Goal: Task Accomplishment & Management: Complete application form

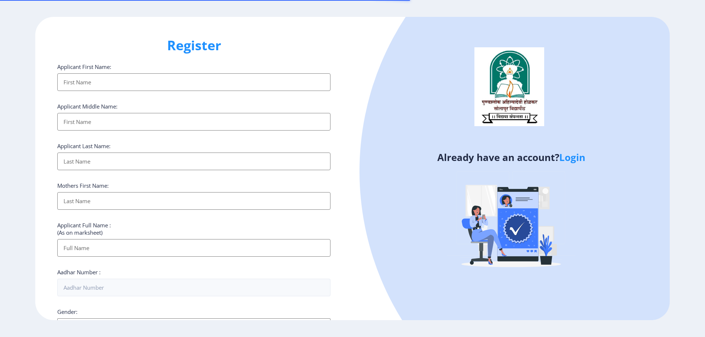
select select
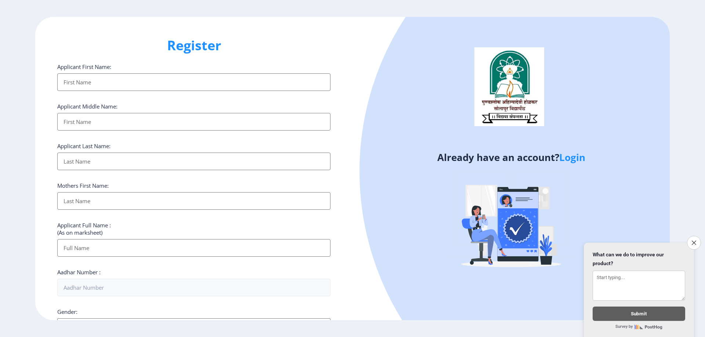
click at [134, 84] on input "Applicant First Name:" at bounding box center [193, 82] width 273 height 18
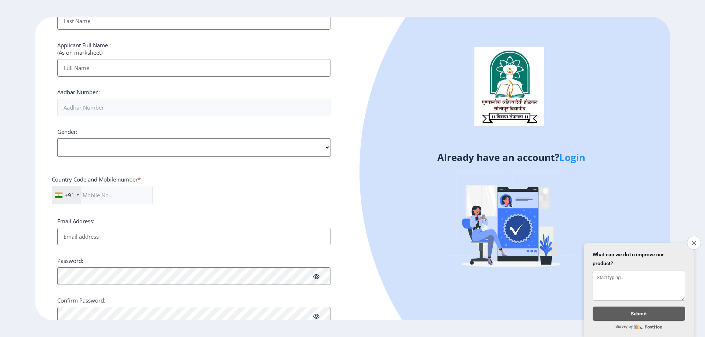
scroll to position [184, 0]
click at [694, 241] on icon "Close survey" at bounding box center [693, 243] width 5 height 5
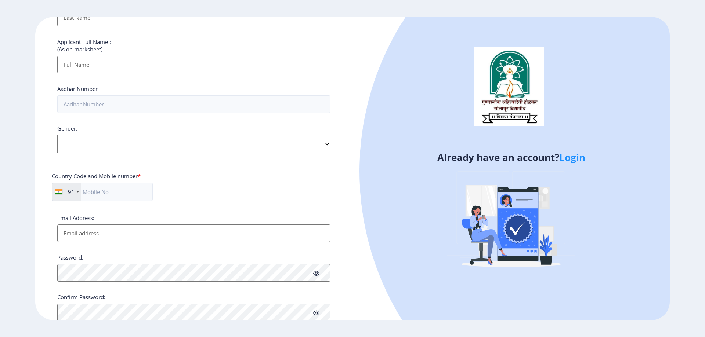
drag, startPoint x: 437, startPoint y: 159, endPoint x: 559, endPoint y: 159, distance: 121.9
click at [559, 159] on h4 "Already have an account? Login" at bounding box center [511, 158] width 306 height 12
drag, startPoint x: 557, startPoint y: 157, endPoint x: 419, endPoint y: 155, distance: 137.7
click at [419, 155] on h4 "Already have an account? Login" at bounding box center [511, 158] width 306 height 12
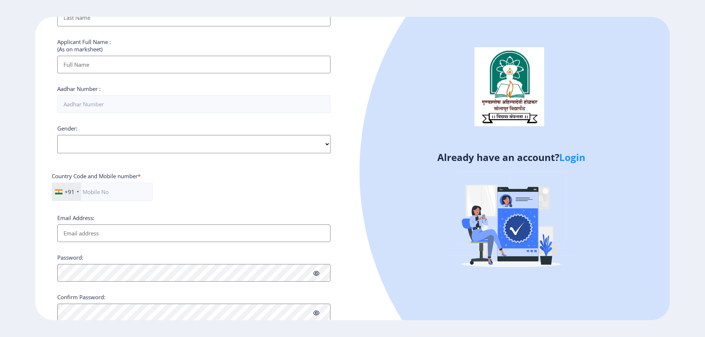
click at [419, 155] on h4 "Already have an account? Login" at bounding box center [511, 158] width 306 height 12
drag, startPoint x: 422, startPoint y: 156, endPoint x: 558, endPoint y: 159, distance: 135.5
click at [558, 159] on h4 "Already have an account? Login" at bounding box center [511, 158] width 306 height 12
click at [557, 159] on h4 "Already have an account? Login" at bounding box center [511, 158] width 306 height 12
drag, startPoint x: 557, startPoint y: 158, endPoint x: 388, endPoint y: 156, distance: 168.9
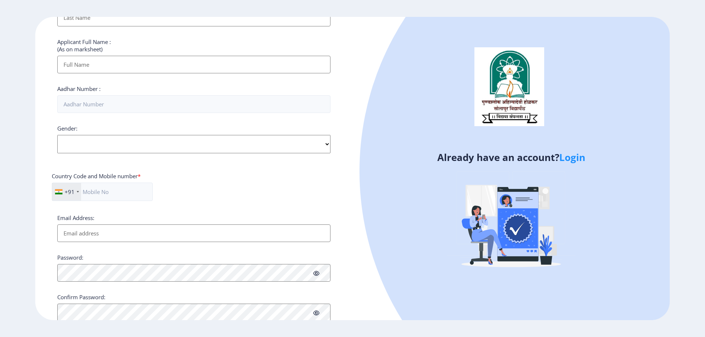
click at [388, 156] on h4 "Already have an account? Login" at bounding box center [511, 158] width 306 height 12
drag, startPoint x: 413, startPoint y: 156, endPoint x: 557, endPoint y: 158, distance: 144.0
click at [557, 158] on h4 "Already have an account? Login" at bounding box center [511, 158] width 306 height 12
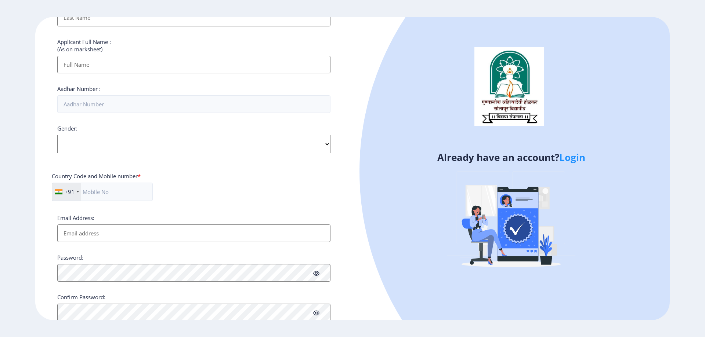
drag, startPoint x: 557, startPoint y: 157, endPoint x: 385, endPoint y: 156, distance: 171.9
click at [385, 156] on h4 "Already have an account? Login" at bounding box center [511, 158] width 306 height 12
drag, startPoint x: 445, startPoint y: 158, endPoint x: 558, endPoint y: 160, distance: 112.8
click at [558, 160] on h4 "Already have an account? Login" at bounding box center [511, 158] width 306 height 12
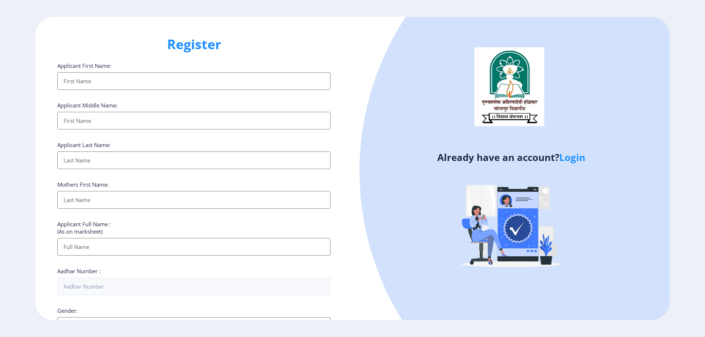
scroll to position [0, 0]
click at [96, 87] on input "Applicant First Name:" at bounding box center [193, 82] width 273 height 18
drag, startPoint x: 50, startPoint y: 66, endPoint x: 183, endPoint y: 68, distance: 133.7
click at [183, 67] on div "Register Applicant First Name: Applicant Middle Name: Applicant Last Name: Moth…" at bounding box center [193, 169] width 317 height 304
click at [166, 73] on div "Applicant First Name:" at bounding box center [193, 77] width 273 height 28
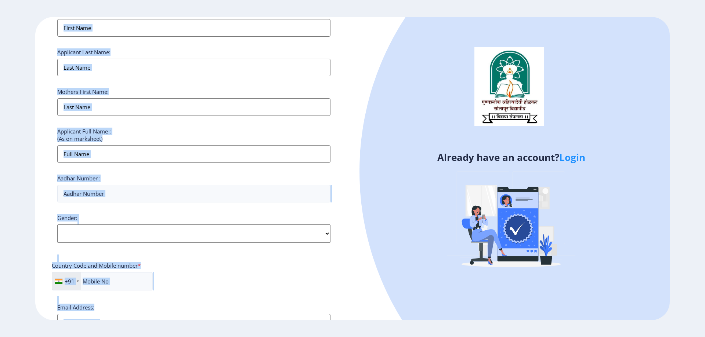
drag, startPoint x: 126, startPoint y: 68, endPoint x: 210, endPoint y: 333, distance: 278.4
click at [219, 333] on div "Register Applicant First Name: Applicant Middle Name: Applicant Last Name: Moth…" at bounding box center [352, 168] width 705 height 337
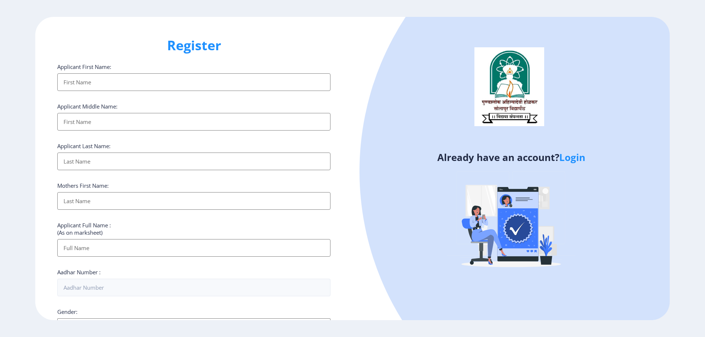
click at [383, 98] on div at bounding box center [642, 171] width 564 height 564
drag, startPoint x: 43, startPoint y: 65, endPoint x: 216, endPoint y: 53, distance: 173.4
click at [241, 61] on div "Register Applicant First Name: Applicant Middle Name: Applicant Last Name: Moth…" at bounding box center [193, 169] width 317 height 304
click at [209, 53] on h1 "Register" at bounding box center [193, 46] width 273 height 18
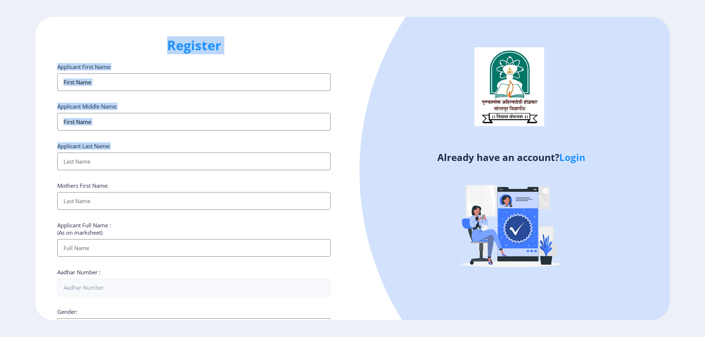
drag, startPoint x: 152, startPoint y: 49, endPoint x: 339, endPoint y: 146, distance: 210.1
click at [339, 146] on div "Register Applicant First Name: Applicant Middle Name: Applicant Last Name: Moth…" at bounding box center [193, 169] width 317 height 304
click at [100, 87] on input "Applicant First Name:" at bounding box center [193, 82] width 273 height 18
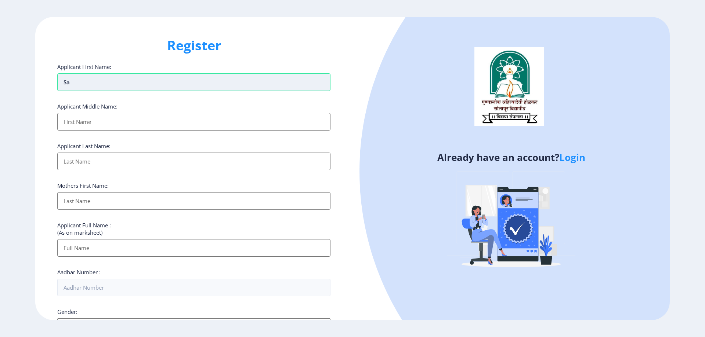
type input "s"
type input "[PERSON_NAME]"
type input "ASHOK"
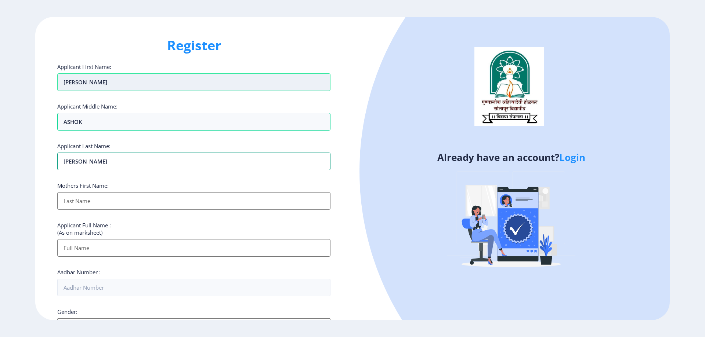
type input "[PERSON_NAME]"
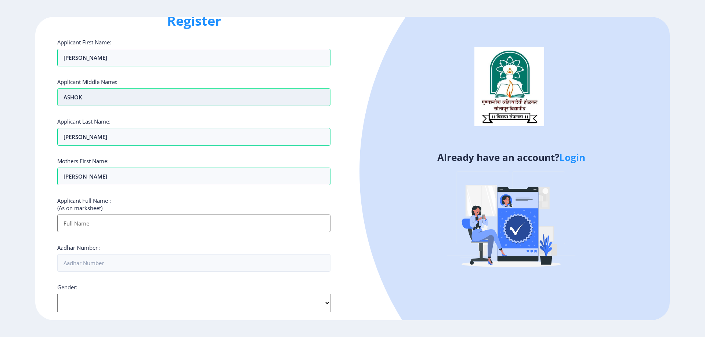
scroll to position [110, 0]
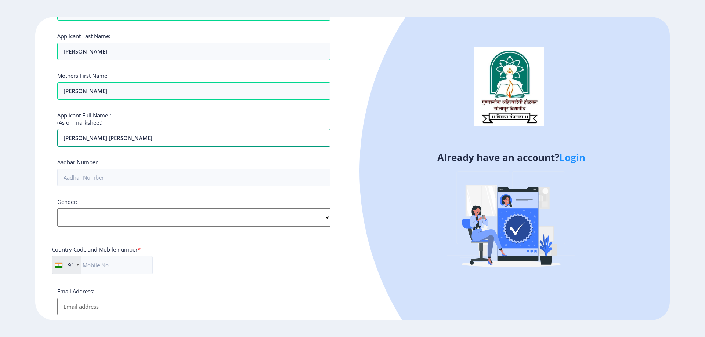
type input "[PERSON_NAME] [PERSON_NAME]"
type input "382481612917"
click at [126, 210] on select "Select Gender [DEMOGRAPHIC_DATA] [DEMOGRAPHIC_DATA] Other" at bounding box center [193, 218] width 273 height 18
select select "[DEMOGRAPHIC_DATA]"
click at [57, 209] on select "Select Gender [DEMOGRAPHIC_DATA] [DEMOGRAPHIC_DATA] Other" at bounding box center [193, 218] width 273 height 18
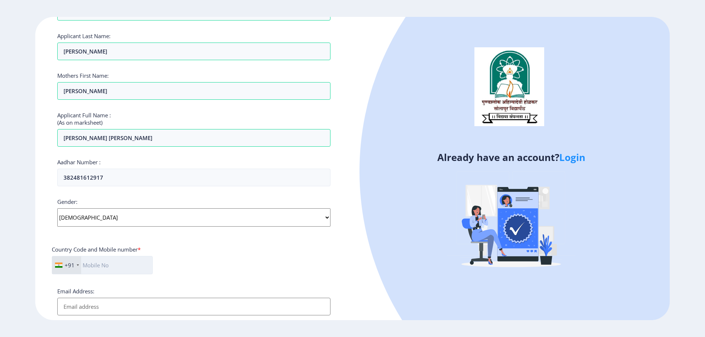
click at [134, 262] on input "text" at bounding box center [102, 265] width 101 height 18
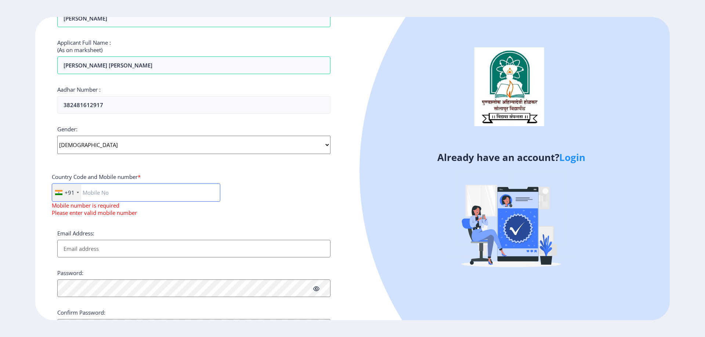
scroll to position [184, 0]
click at [123, 194] on input "text" at bounding box center [136, 192] width 169 height 18
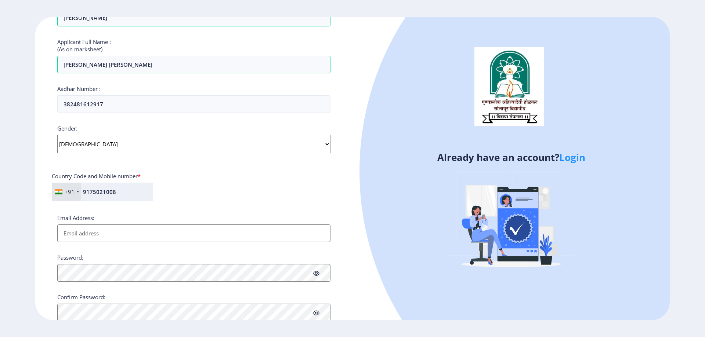
type input "9175021008"
paste input "9175021008"
type input "[PERSON_NAME][EMAIL_ADDRESS][DOMAIN_NAME]"
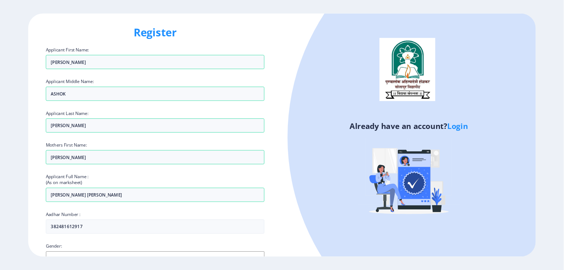
scroll to position [0, 0]
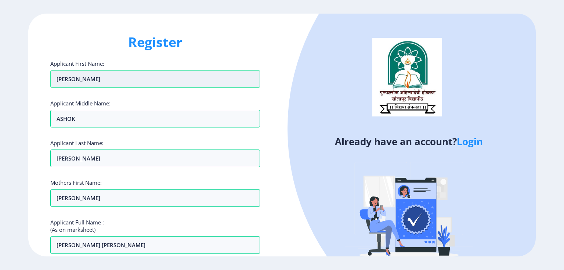
click at [80, 79] on input "[PERSON_NAME]" at bounding box center [155, 79] width 210 height 18
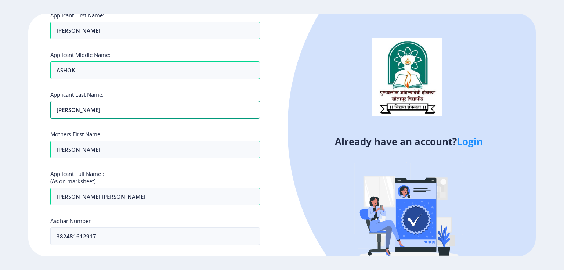
scroll to position [59, 0]
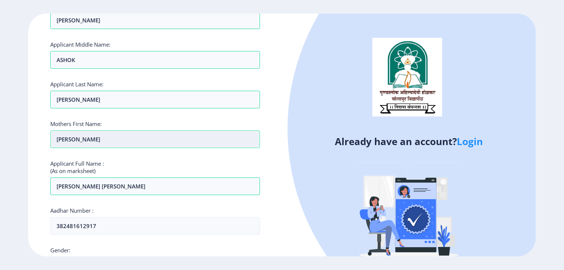
click at [90, 141] on input "[PERSON_NAME]" at bounding box center [155, 139] width 210 height 18
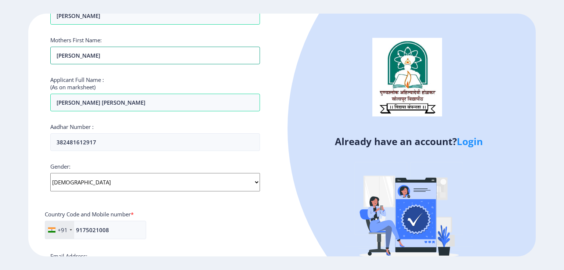
scroll to position [176, 0]
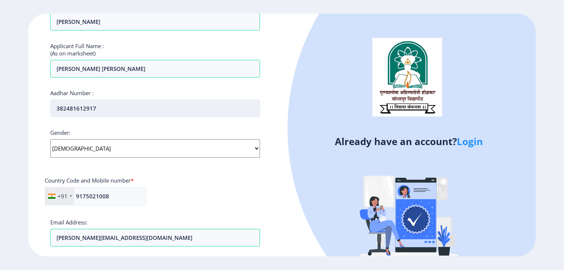
click at [108, 109] on input "382481612917" at bounding box center [155, 109] width 210 height 18
click at [148, 113] on input "382481612917" at bounding box center [155, 109] width 210 height 18
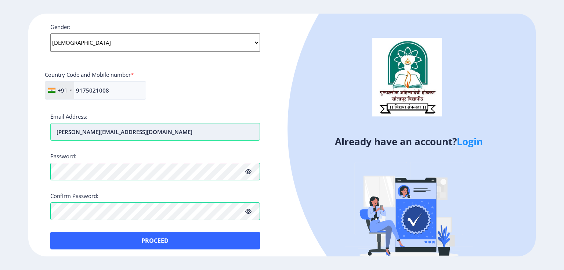
scroll to position [285, 0]
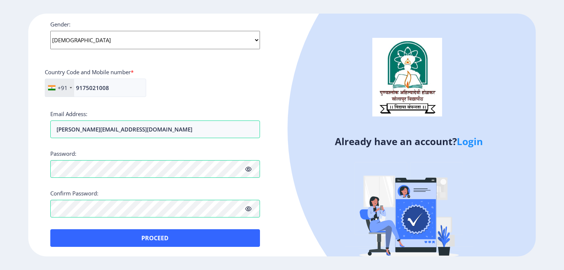
click at [91, 44] on select "Select Gender [DEMOGRAPHIC_DATA] [DEMOGRAPHIC_DATA] Other" at bounding box center [155, 40] width 210 height 18
select select "[DEMOGRAPHIC_DATA]"
click at [50, 31] on select "Select Gender [DEMOGRAPHIC_DATA] [DEMOGRAPHIC_DATA] Other" at bounding box center [155, 40] width 210 height 18
click at [248, 167] on icon at bounding box center [248, 169] width 6 height 6
click at [249, 209] on icon at bounding box center [248, 209] width 6 height 6
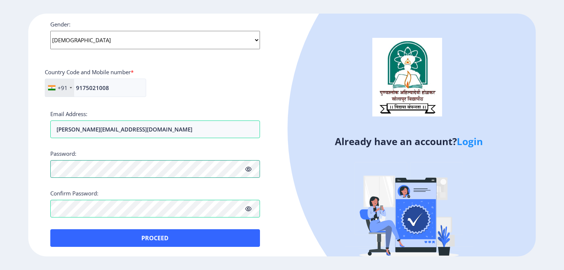
click at [0, 174] on ngx-register "Register Applicant First Name: [PERSON_NAME] Applicant Middle Name: [PERSON_NAM…" at bounding box center [282, 135] width 564 height 243
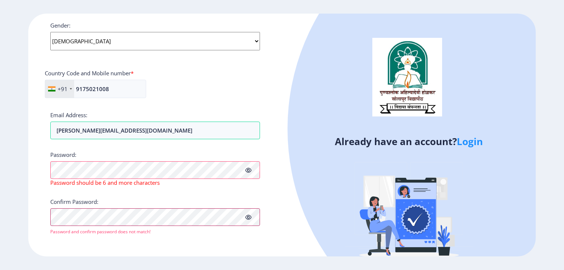
click at [0, 214] on ngx-register "Register Applicant First Name: [PERSON_NAME] Applicant Middle Name: [PERSON_NAM…" at bounding box center [282, 135] width 564 height 243
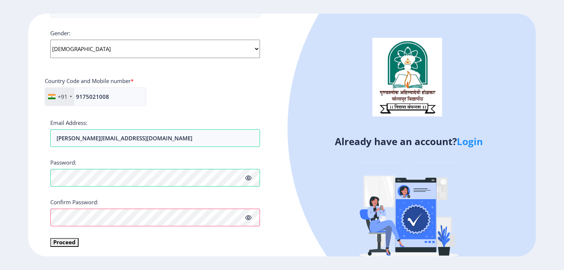
scroll to position [282, 0]
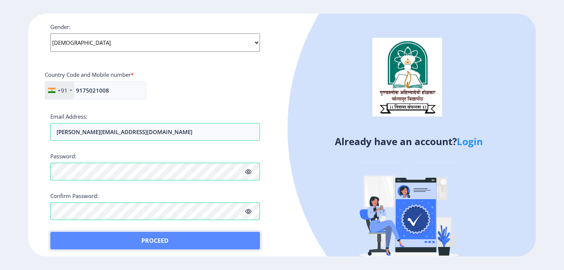
click at [175, 241] on button "Proceed" at bounding box center [155, 241] width 210 height 18
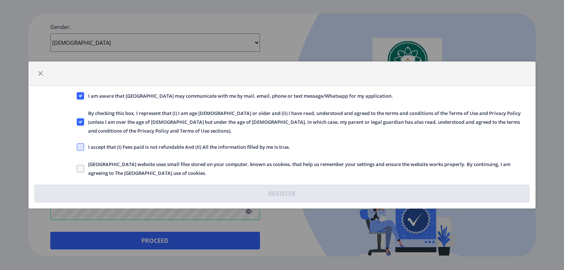
click at [77, 145] on span at bounding box center [80, 146] width 7 height 7
click at [77, 147] on input "I accept that (I) Fees paid is not refundable And (II) All the information fill…" at bounding box center [77, 147] width 0 height 0
checkbox input "true"
click at [82, 165] on span at bounding box center [80, 168] width 7 height 7
click at [77, 169] on input "[GEOGRAPHIC_DATA] website uses small files stored on your computer, known as co…" at bounding box center [77, 169] width 0 height 0
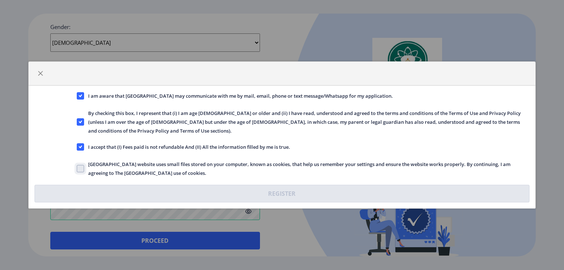
checkbox input "true"
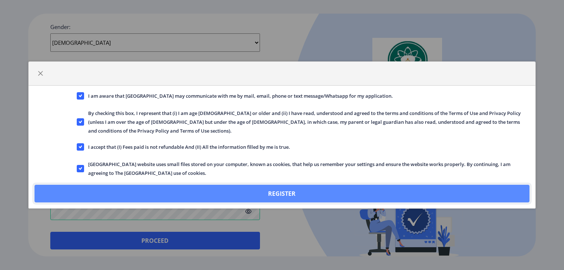
click at [246, 189] on button "Register" at bounding box center [282, 194] width 495 height 18
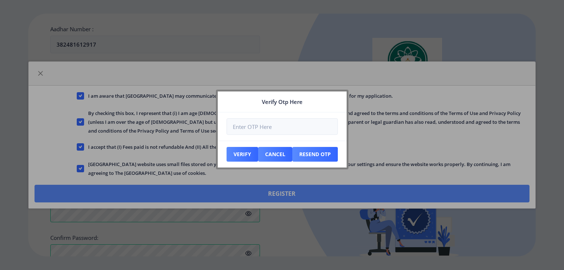
scroll to position [324, 0]
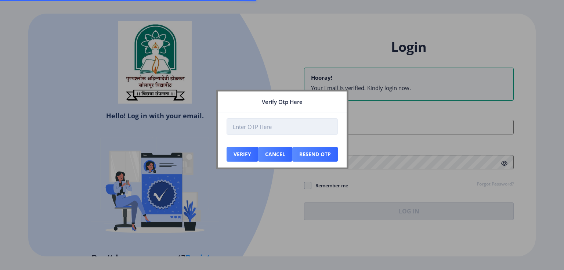
click at [277, 132] on input "number" at bounding box center [282, 126] width 111 height 17
click at [261, 129] on input "number" at bounding box center [282, 126] width 111 height 17
type input "273977"
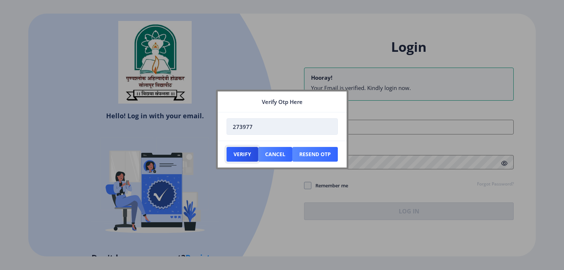
click at [227, 147] on button "Verify" at bounding box center [243, 154] width 32 height 15
click at [242, 151] on button "Verify" at bounding box center [243, 154] width 32 height 15
click at [248, 154] on button "Verify" at bounding box center [243, 154] width 32 height 15
click at [247, 154] on button "Verify" at bounding box center [243, 154] width 32 height 15
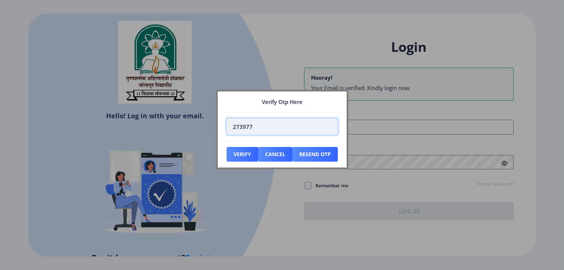
click at [267, 126] on input "273977" at bounding box center [282, 126] width 111 height 17
click at [227, 147] on button "Verify" at bounding box center [243, 154] width 32 height 15
click at [263, 128] on input "273977" at bounding box center [282, 126] width 111 height 17
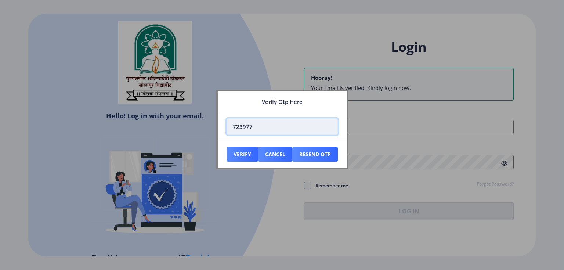
type input "723977"
click at [227, 147] on button "Verify" at bounding box center [243, 154] width 32 height 15
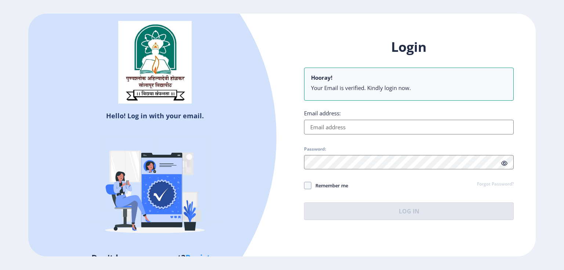
click at [341, 131] on input "Email address:" at bounding box center [409, 127] width 210 height 15
click at [339, 125] on input "Email address:" at bounding box center [409, 127] width 210 height 15
paste input "[PERSON_NAME][EMAIL_ADDRESS][DOMAIN_NAME]"
type input "[PERSON_NAME][EMAIL_ADDRESS][DOMAIN_NAME]"
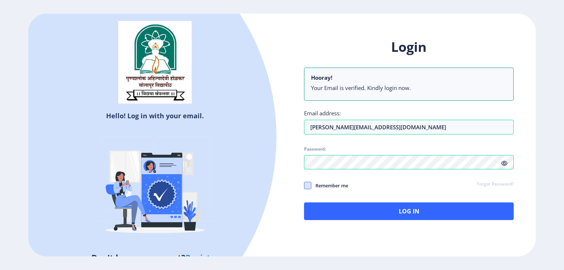
click at [307, 185] on span at bounding box center [307, 185] width 7 height 7
click at [304, 185] on input "Remember me" at bounding box center [304, 185] width 0 height 0
checkbox input "true"
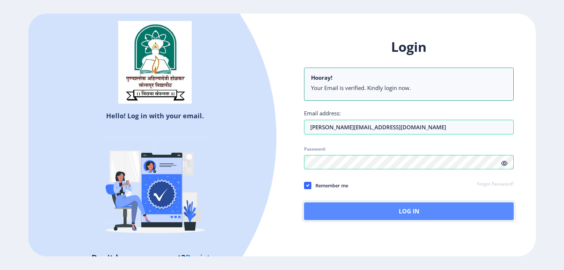
click at [341, 214] on button "Log In" at bounding box center [409, 211] width 210 height 18
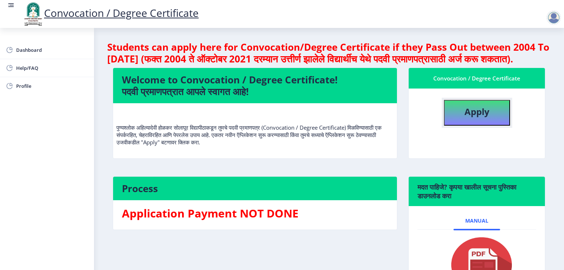
click at [469, 118] on b "Apply" at bounding box center [477, 111] width 25 height 12
select select
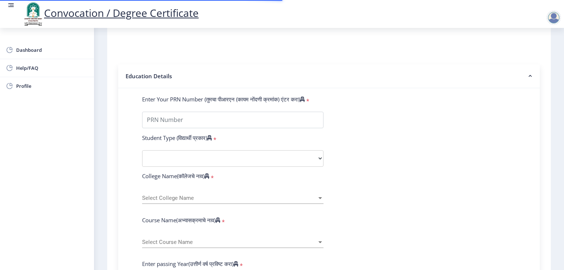
scroll to position [176, 0]
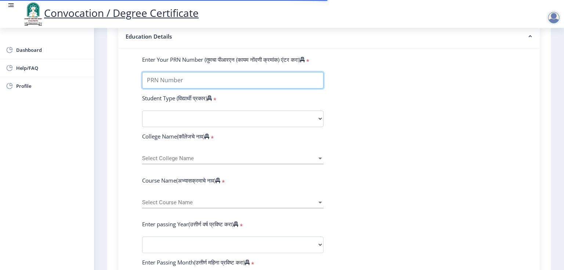
click at [184, 78] on input "Enter Your PRN Number (तुमचा पीआरएन (कायम नोंदणी क्रमांक) एंटर करा)" at bounding box center [232, 80] width 181 height 17
type input "2011032500204991"
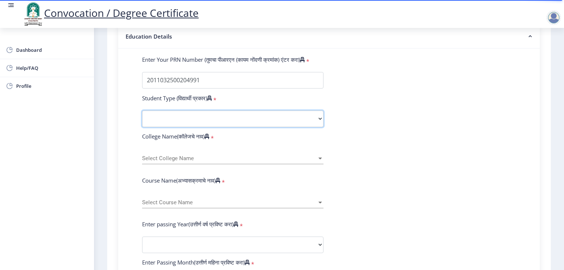
select select "Regular"
click at [142, 111] on select "Select Student Type Regular External" at bounding box center [232, 119] width 181 height 17
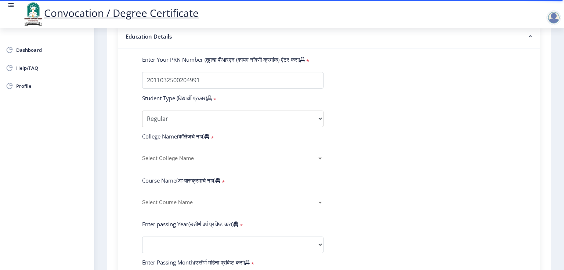
click at [184, 155] on span "Select College Name" at bounding box center [229, 158] width 175 height 6
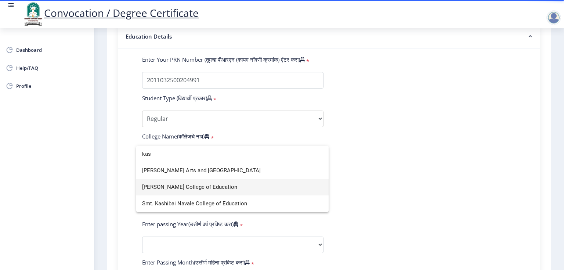
type input "kas"
click at [179, 186] on span "[PERSON_NAME] College of Education" at bounding box center [232, 187] width 181 height 17
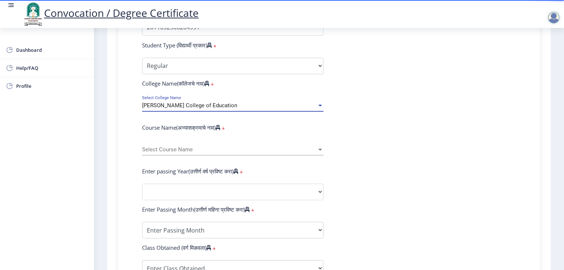
scroll to position [235, 0]
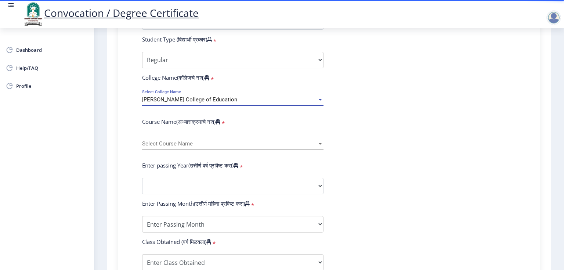
click at [188, 141] on span "Select Course Name" at bounding box center [229, 144] width 175 height 6
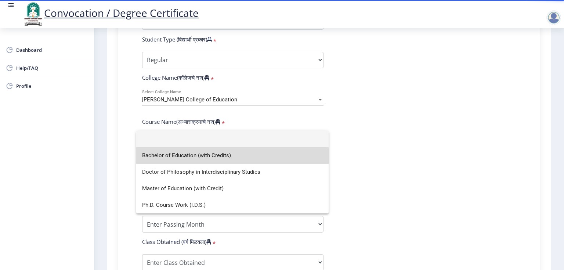
click at [206, 162] on span "Bachelor of Education (with Credits)" at bounding box center [232, 155] width 181 height 17
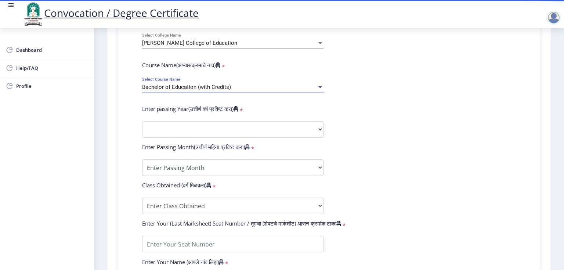
scroll to position [294, 0]
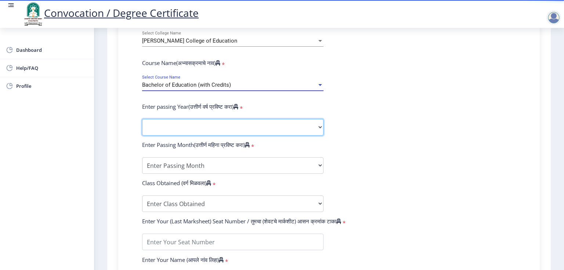
drag, startPoint x: 187, startPoint y: 124, endPoint x: 194, endPoint y: 126, distance: 7.6
click at [188, 124] on select "2025 2024 2023 2022 2021 2020 2019 2018 2017 2016 2015 2014 2013 2012 2011 2010…" at bounding box center [232, 127] width 181 height 17
click at [220, 123] on select "2025 2024 2023 2022 2021 2020 2019 2018 2017 2016 2015 2014 2013 2012 2011 2010…" at bounding box center [232, 127] width 181 height 17
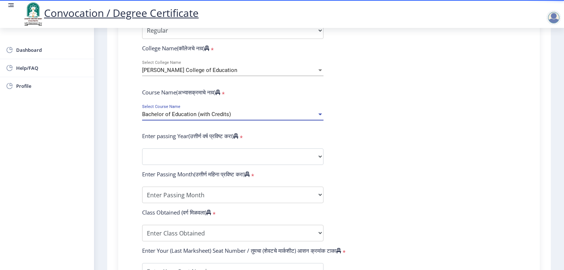
click at [266, 111] on div "Bachelor of Education (with Credits)" at bounding box center [229, 114] width 175 height 6
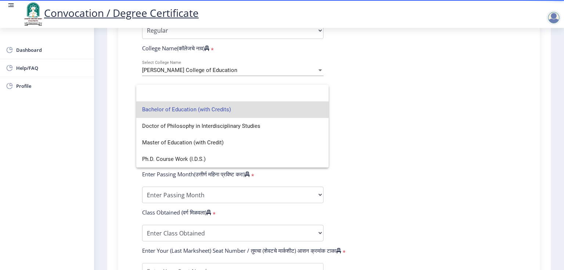
drag, startPoint x: 423, startPoint y: 166, endPoint x: 397, endPoint y: 166, distance: 26.1
click at [417, 166] on div at bounding box center [282, 135] width 564 height 270
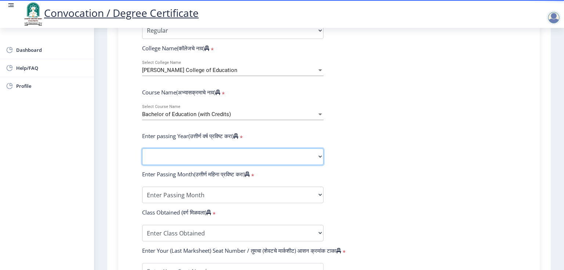
click at [178, 148] on select "2025 2024 2023 2022 2021 2020 2019 2018 2017 2016 2015 2014 2013 2012 2011 2010…" at bounding box center [232, 156] width 181 height 17
select select "2012"
click at [142, 148] on select "2025 2024 2023 2022 2021 2020 2019 2018 2017 2016 2015 2014 2013 2012 2011 2010…" at bounding box center [232, 156] width 181 height 17
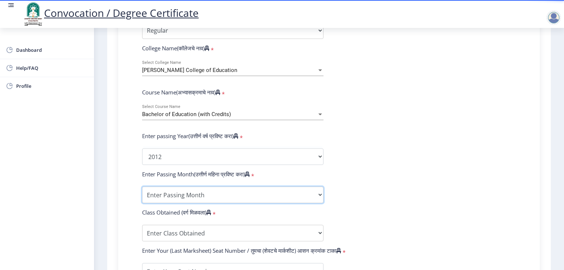
click at [233, 189] on select "Enter Passing Month March April May October November December" at bounding box center [232, 195] width 181 height 17
select select "March"
click at [142, 187] on select "Enter Passing Month March April May October November December" at bounding box center [232, 195] width 181 height 17
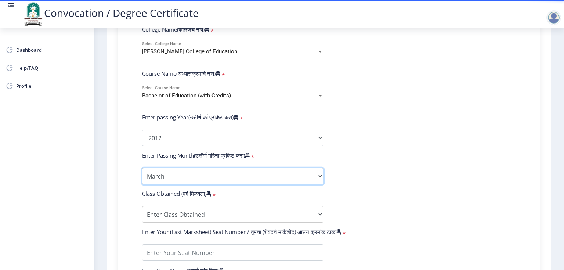
scroll to position [294, 0]
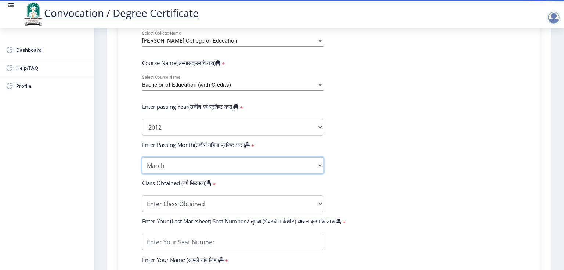
click at [200, 158] on select "Enter Passing Month March April May October November December" at bounding box center [232, 165] width 181 height 17
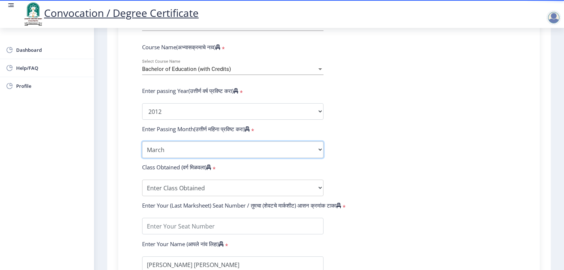
scroll to position [353, 0]
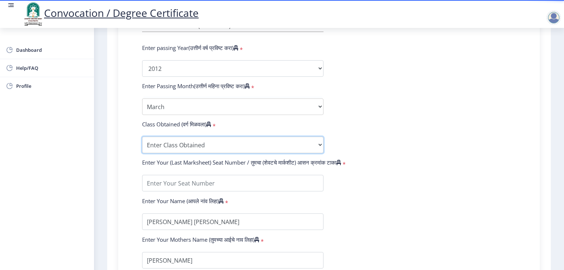
click at [183, 145] on select "Enter Class Obtained FIRST CLASS WITH DISTINCTION FIRST CLASS HIGHER SECOND CLA…" at bounding box center [232, 145] width 181 height 17
click at [183, 146] on select "Enter Class Obtained FIRST CLASS WITH DISTINCTION FIRST CLASS HIGHER SECOND CLA…" at bounding box center [232, 145] width 181 height 17
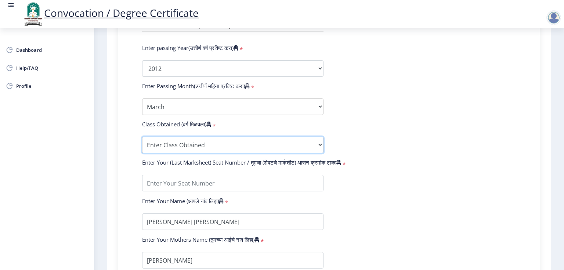
click at [183, 146] on select "Enter Class Obtained FIRST CLASS WITH DISTINCTION FIRST CLASS HIGHER SECOND CLA…" at bounding box center [232, 145] width 181 height 17
select select "FIRST CLASS"
click at [142, 137] on select "Enter Class Obtained FIRST CLASS WITH DISTINCTION FIRST CLASS HIGHER SECOND CLA…" at bounding box center [232, 145] width 181 height 17
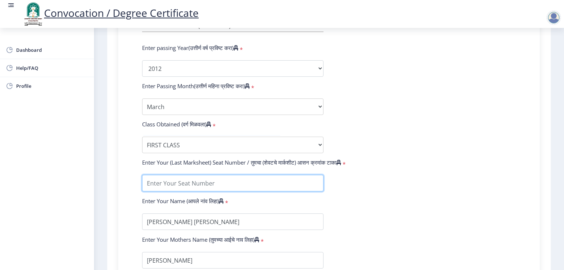
click at [220, 175] on input "textarea" at bounding box center [232, 183] width 181 height 17
type input "001705"
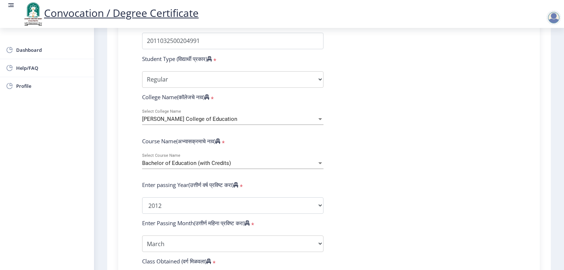
scroll to position [206, 0]
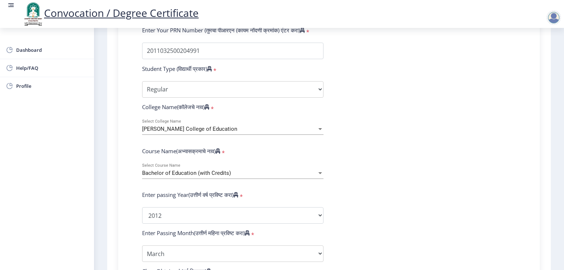
click at [238, 170] on div "Bachelor of Education (with Credits)" at bounding box center [229, 173] width 175 height 6
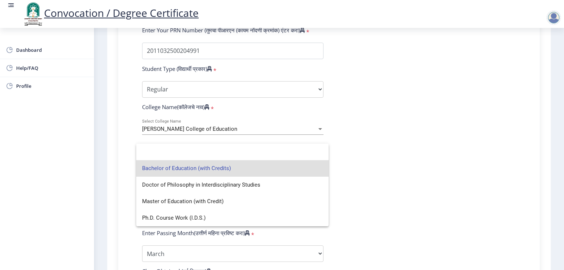
click at [358, 163] on div at bounding box center [282, 135] width 564 height 270
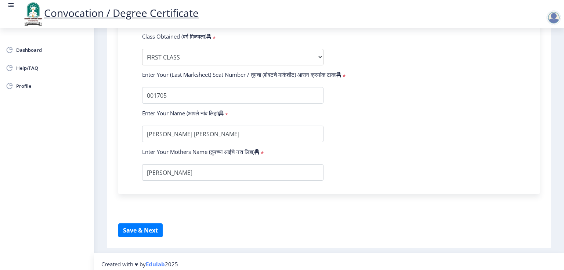
scroll to position [441, 0]
click at [148, 229] on button "Save & Next" at bounding box center [140, 230] width 44 height 14
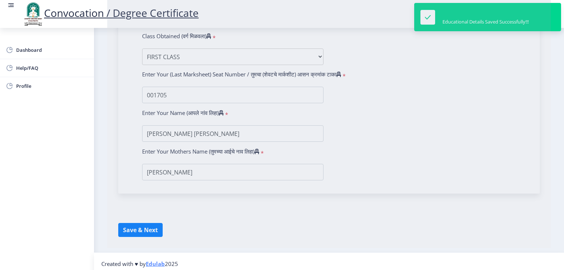
select select
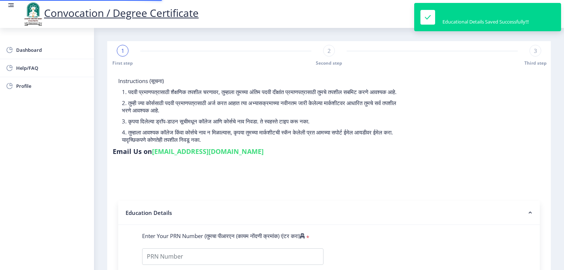
type input "2011032500204991"
select select "Regular"
select select "2012"
select select "March"
select select "FIRST CLASS"
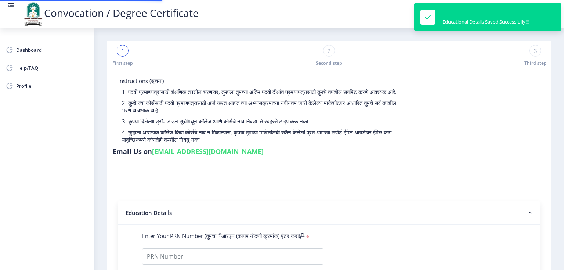
type input "001705"
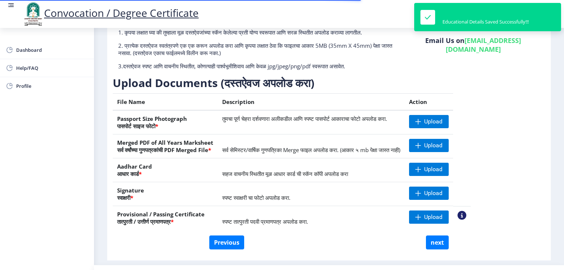
scroll to position [78, 0]
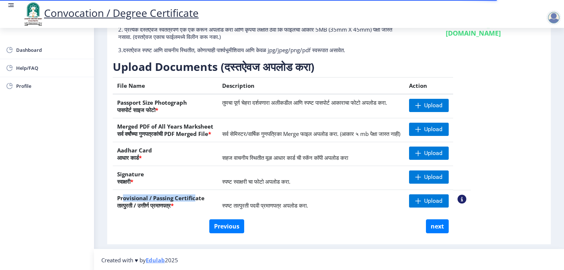
drag, startPoint x: 123, startPoint y: 198, endPoint x: 195, endPoint y: 198, distance: 72.0
click at [195, 198] on th "Provisional / Passing Certificate तात्पुरती / उत्तीर्ण प्रमाणपत्र *" at bounding box center [165, 202] width 105 height 24
drag, startPoint x: 310, startPoint y: 242, endPoint x: 312, endPoint y: 238, distance: 4.5
click at [311, 241] on div "First step 2 Second step 3 Third step Instructions (सूचना) 1. कृपया लक्षात घ्या…" at bounding box center [329, 103] width 444 height 281
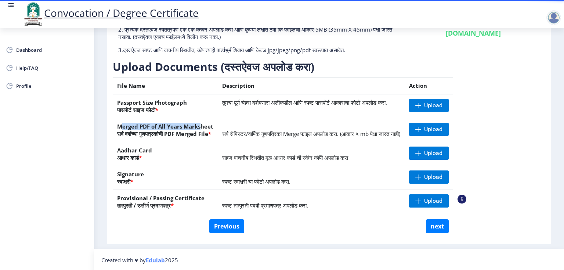
drag, startPoint x: 120, startPoint y: 125, endPoint x: 201, endPoint y: 123, distance: 80.5
click at [201, 123] on th "Merged PDF of All Years Marksheet सर्व वर्षांच्या गुणपत्रकांची PDF Merged File *" at bounding box center [165, 130] width 105 height 24
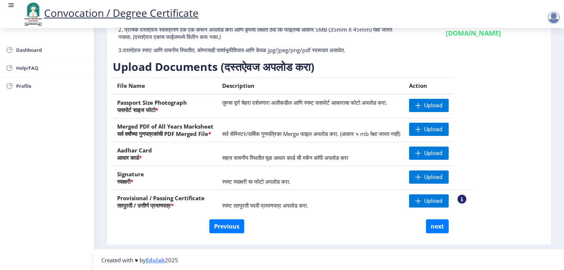
click at [435, 48] on div "Need Help? Email Us on [EMAIL_ADDRESS][DOMAIN_NAME]" at bounding box center [473, 29] width 144 height 60
click at [335, 60] on h3 "Upload Documents (दस्तऐवज अपलोड करा)" at bounding box center [292, 66] width 358 height 15
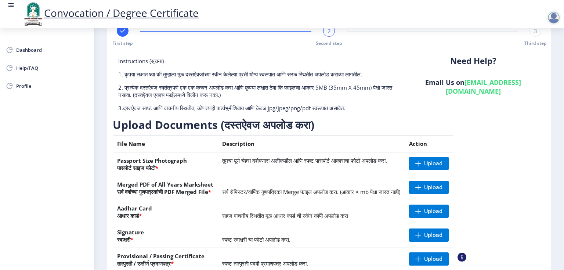
scroll to position [19, 0]
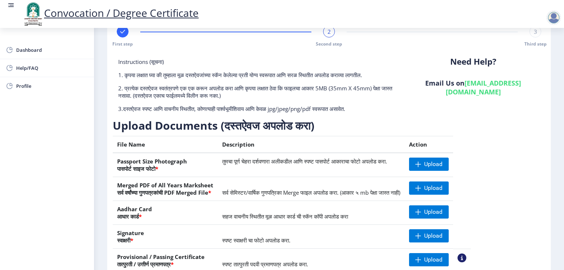
click at [503, 104] on div "Need Help? Email Us on [EMAIL_ADDRESS][DOMAIN_NAME]" at bounding box center [473, 88] width 144 height 60
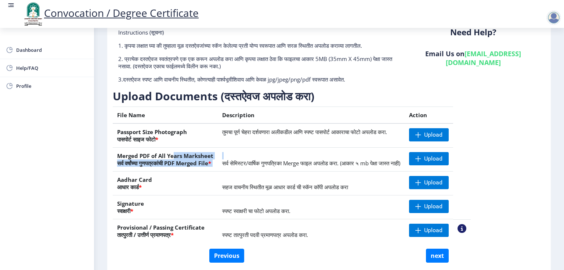
drag, startPoint x: 173, startPoint y: 153, endPoint x: 259, endPoint y: 157, distance: 86.0
click at [256, 155] on tr "Merged PDF of All Years Marksheet सर्व वर्षांच्या गुणपत्रकांची PDF Merged File …" at bounding box center [292, 160] width 358 height 24
drag, startPoint x: 325, startPoint y: 161, endPoint x: 385, endPoint y: 161, distance: 60.2
click at [325, 161] on span "सर्व सेमिस्टर/वार्षिक गुणपत्रिका Merge फाइल अपलोड करा. (आकार ५ mb पेक्षा जास्त …" at bounding box center [311, 162] width 178 height 7
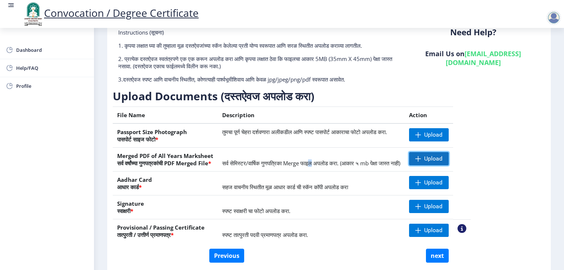
click at [445, 162] on span "Upload" at bounding box center [429, 158] width 40 height 13
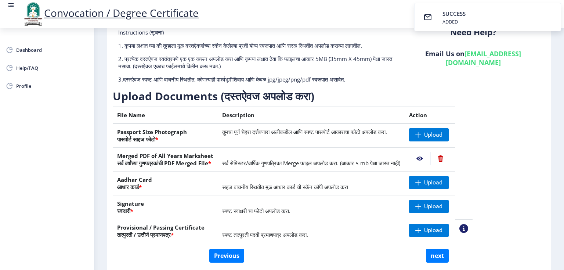
drag, startPoint x: 245, startPoint y: 182, endPoint x: 394, endPoint y: 182, distance: 148.7
click at [386, 182] on td "सहज वाचनीय स्थितीत मूळ आधार कार्ड ची स्कॅन कॉपी अपलोड करा" at bounding box center [311, 183] width 187 height 24
click at [442, 185] on span "Upload" at bounding box center [433, 182] width 18 height 7
drag, startPoint x: 260, startPoint y: 211, endPoint x: 312, endPoint y: 210, distance: 52.5
click at [312, 210] on td "स्पष्ट स्वाक्षरी चा फोटो अपलोड करा." at bounding box center [311, 207] width 187 height 24
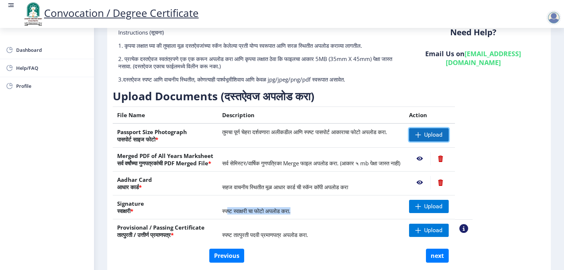
click at [421, 133] on span at bounding box center [418, 135] width 6 height 6
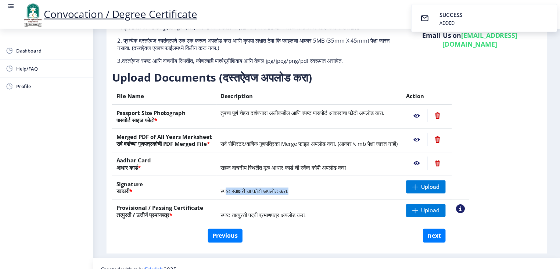
scroll to position [78, 0]
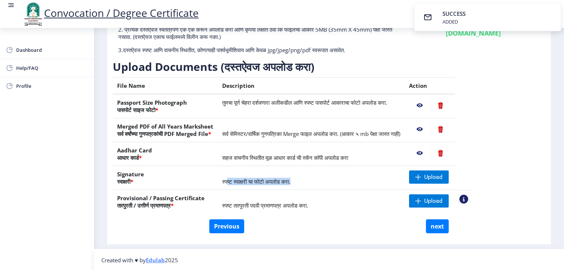
click at [256, 179] on span "स्पष्ट स्वाक्षरी चा फोटो अपलोड करा." at bounding box center [256, 181] width 68 height 7
click at [283, 182] on span "स्पष्ट स्वाक्षरी चा फोटो अपलोड करा." at bounding box center [256, 181] width 68 height 7
click at [442, 179] on span "Upload" at bounding box center [433, 176] width 18 height 7
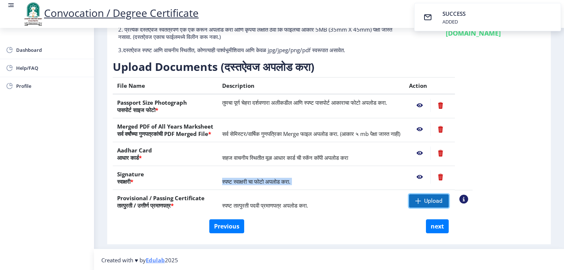
click at [442, 202] on span "Upload" at bounding box center [433, 200] width 18 height 7
click at [430, 105] on nb-action at bounding box center [419, 105] width 21 height 13
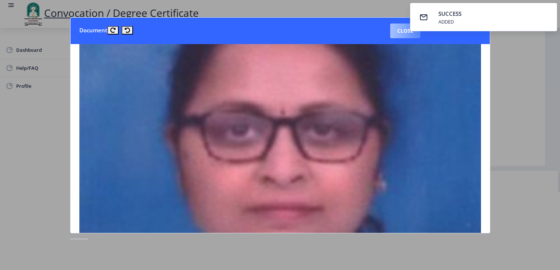
scroll to position [59, 0]
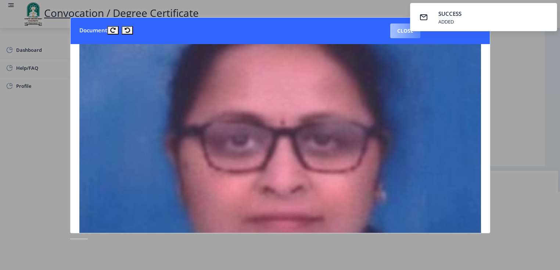
click at [395, 33] on button "Close" at bounding box center [405, 31] width 30 height 15
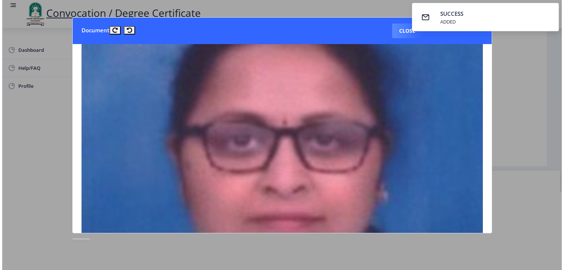
scroll to position [6, 0]
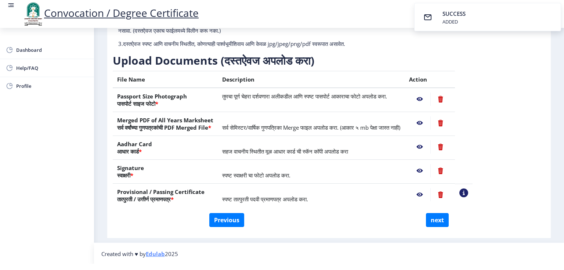
click at [430, 122] on nb-action at bounding box center [419, 122] width 21 height 13
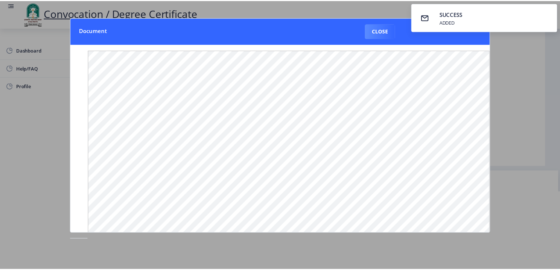
scroll to position [0, 0]
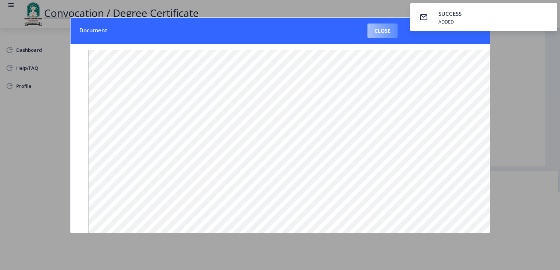
click at [386, 31] on button "Close" at bounding box center [382, 31] width 30 height 15
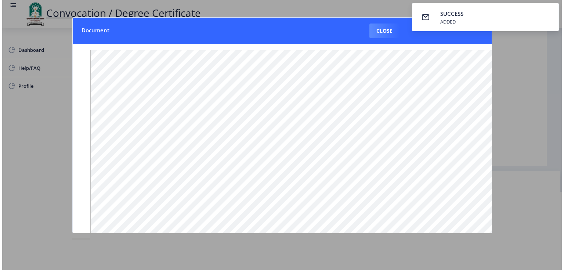
scroll to position [6, 0]
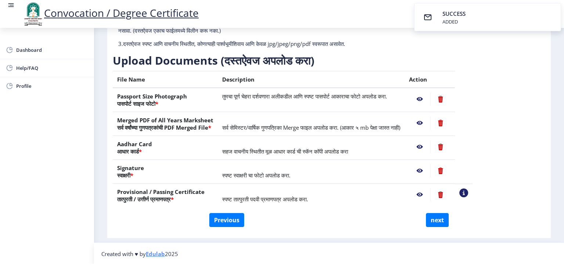
click at [430, 145] on nb-action at bounding box center [419, 146] width 21 height 13
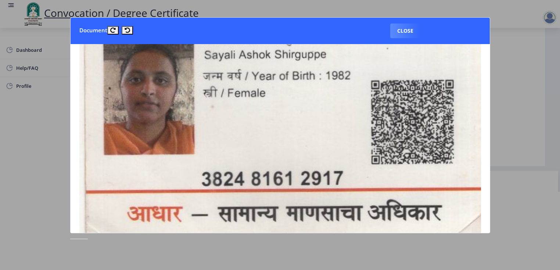
scroll to position [852, 0]
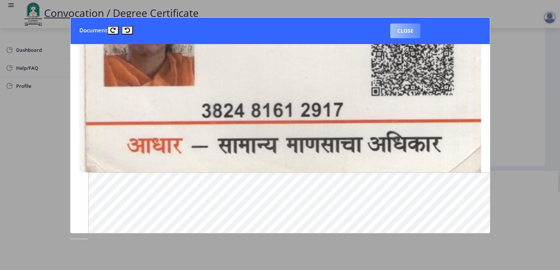
click at [402, 31] on button "Close" at bounding box center [405, 31] width 30 height 15
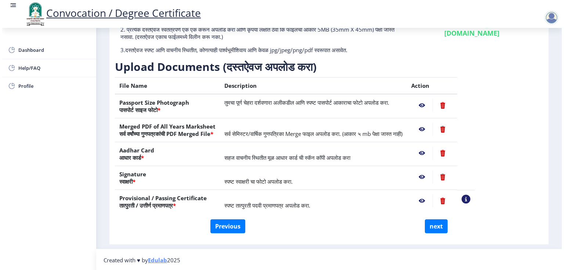
scroll to position [6, 0]
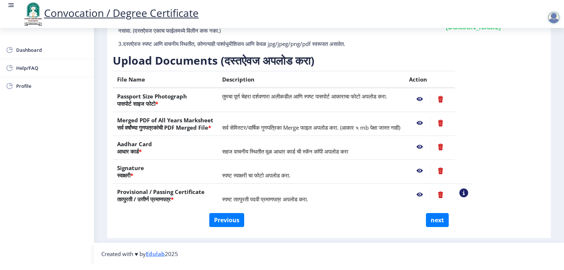
click at [430, 170] on nb-action at bounding box center [419, 170] width 21 height 13
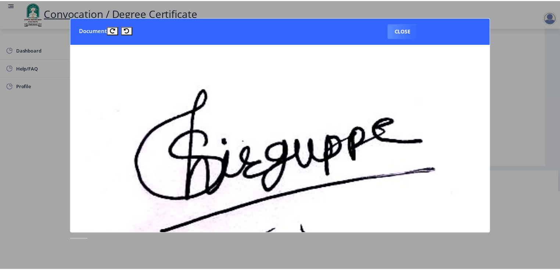
scroll to position [0, 0]
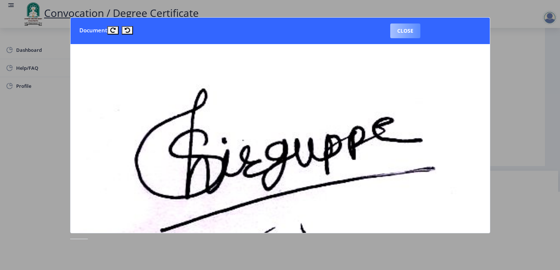
click at [405, 29] on button "Close" at bounding box center [405, 31] width 30 height 15
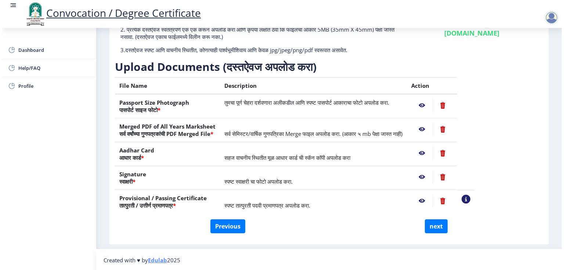
scroll to position [6, 0]
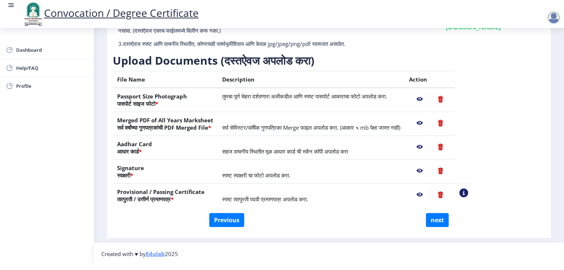
click at [430, 194] on nb-action at bounding box center [419, 194] width 21 height 13
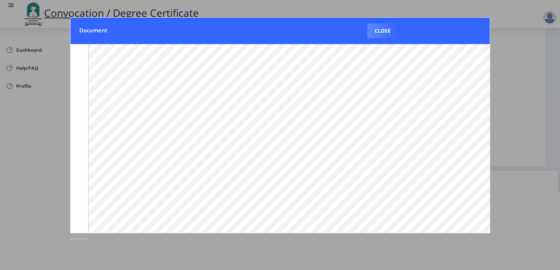
scroll to position [83, 0]
click at [377, 32] on button "Close" at bounding box center [382, 31] width 30 height 15
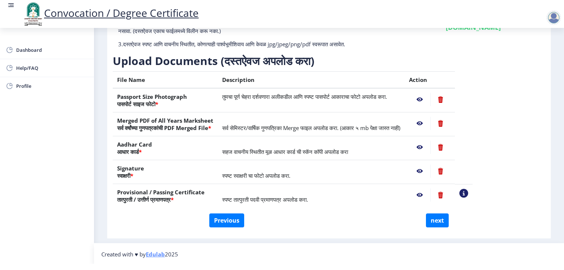
scroll to position [78, 0]
click at [432, 222] on button "next" at bounding box center [437, 220] width 23 height 14
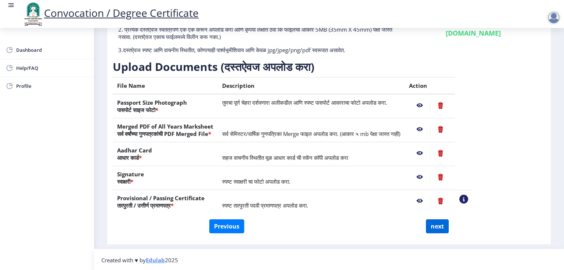
scroll to position [0, 0]
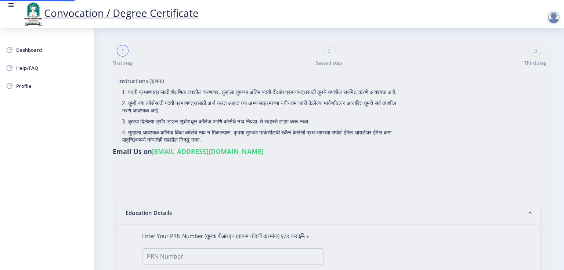
select select
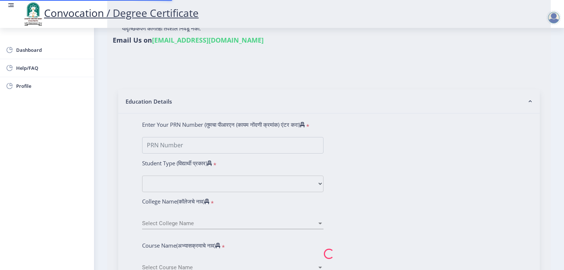
type input "2011032500204991"
select select "Regular"
select select "2012"
select select "March"
select select "FIRST CLASS"
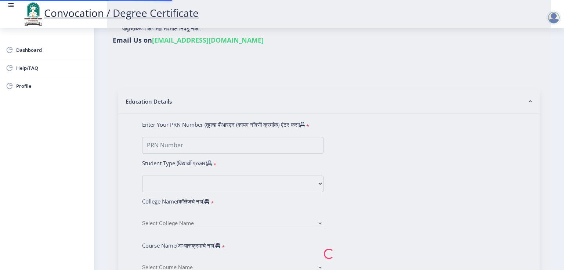
type input "001705"
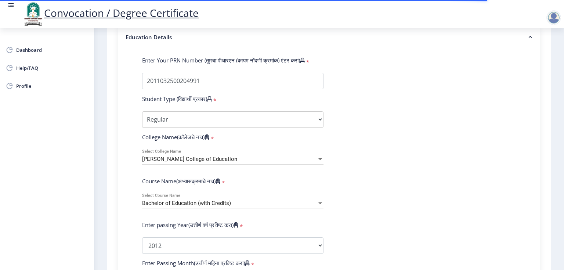
scroll to position [176, 0]
select select
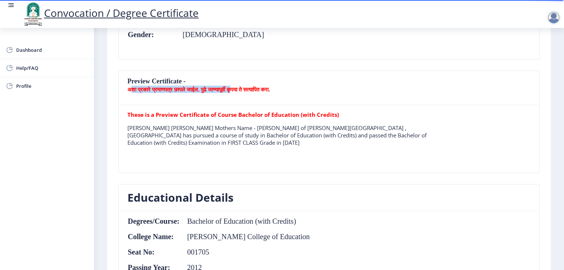
drag, startPoint x: 173, startPoint y: 91, endPoint x: 282, endPoint y: 90, distance: 109.4
click at [270, 91] on b "अशा प्रकारे प्रमाणपत्र छापले जाईल. पुढे जाण्यापूर्वी कृपया ते सत्यापित करा." at bounding box center [198, 89] width 142 height 7
click at [270, 90] on b "अशा प्रकारे प्रमाणपत्र छापले जाईल. पुढे जाण्यापूर्वी कृपया ते सत्यापित करा." at bounding box center [198, 89] width 142 height 7
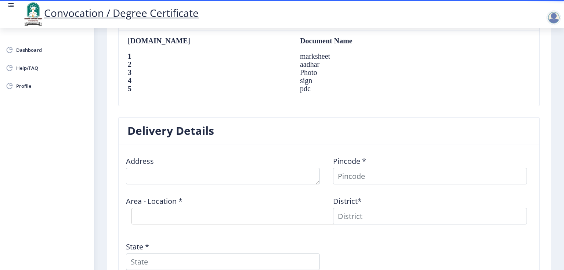
scroll to position [593, 0]
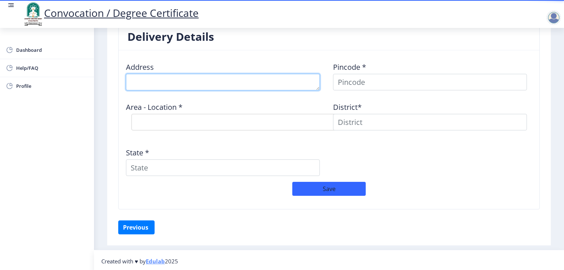
click at [178, 74] on textarea at bounding box center [223, 82] width 194 height 17
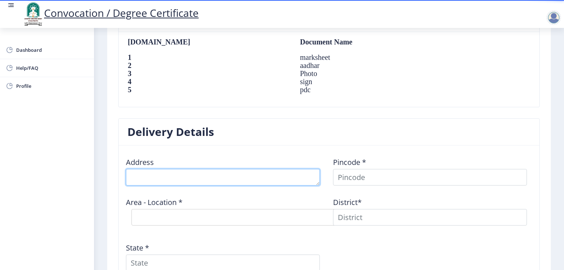
scroll to position [535, 0]
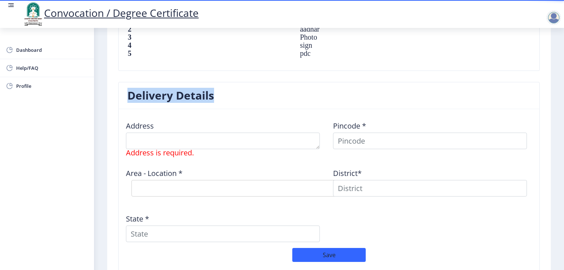
drag, startPoint x: 128, startPoint y: 95, endPoint x: 257, endPoint y: 99, distance: 129.0
click at [257, 99] on nb-card-header "Delivery Details" at bounding box center [329, 95] width 421 height 27
drag, startPoint x: 129, startPoint y: 94, endPoint x: 253, endPoint y: 100, distance: 123.9
click at [253, 100] on nb-card-header "Delivery Details" at bounding box center [329, 95] width 421 height 27
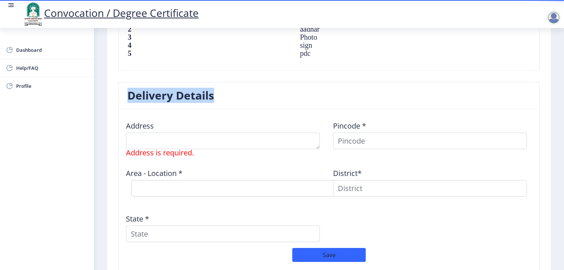
click at [253, 100] on nb-card-header "Delivery Details" at bounding box center [329, 95] width 421 height 27
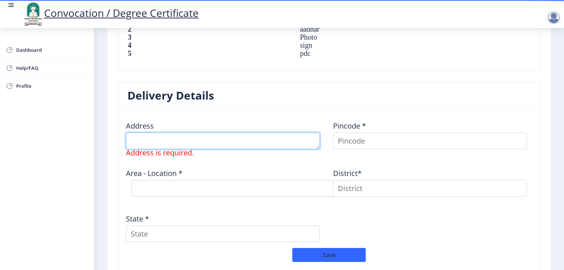
click at [153, 142] on textarea at bounding box center [223, 141] width 194 height 17
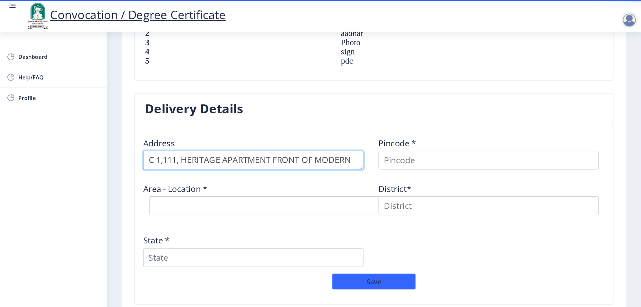
scroll to position [7, 0]
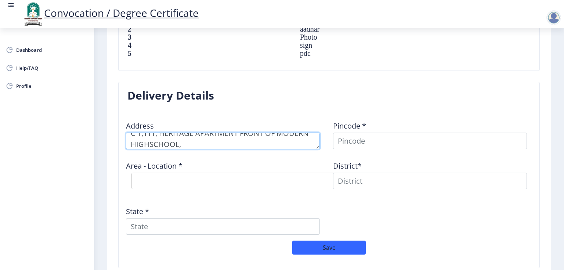
type textarea "C 1,111, HERITAGE APARTMENT FRONT OF MODERN HIGHSCHOOL,"
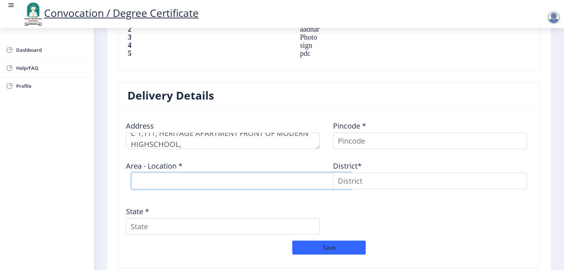
click at [244, 173] on select "Select Area Location" at bounding box center [241, 181] width 220 height 17
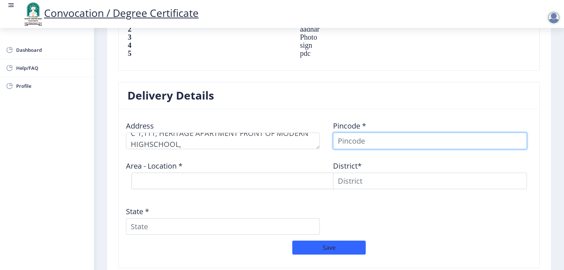
click at [380, 133] on input at bounding box center [430, 141] width 194 height 17
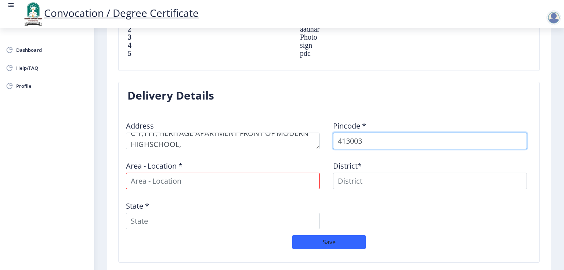
type input "413003"
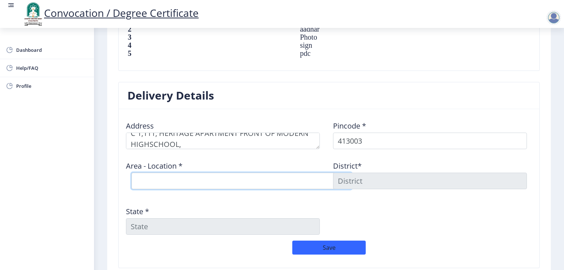
click at [270, 181] on select "Select Area Location [PERSON_NAME][GEOGRAPHIC_DATA] [GEOGRAPHIC_DATA] S.O ([GEO…" at bounding box center [241, 181] width 220 height 17
select select "3: Object"
click at [131, 173] on select "Select Area Location [PERSON_NAME][GEOGRAPHIC_DATA] [GEOGRAPHIC_DATA] S.O ([GEO…" at bounding box center [241, 181] width 220 height 17
type input "SOLAPUR"
type input "[GEOGRAPHIC_DATA]"
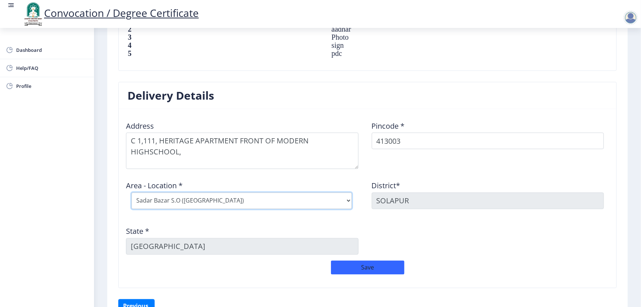
scroll to position [0, 0]
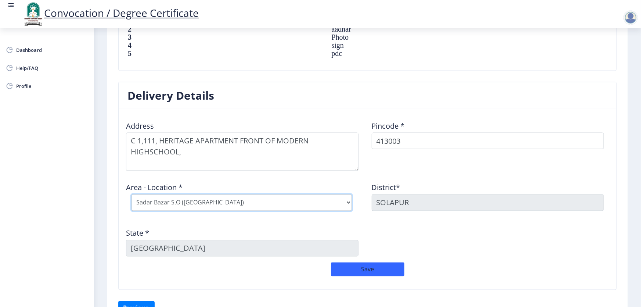
drag, startPoint x: 355, startPoint y: 147, endPoint x: 355, endPoint y: 167, distance: 20.6
click at [355, 167] on textarea at bounding box center [242, 152] width 232 height 38
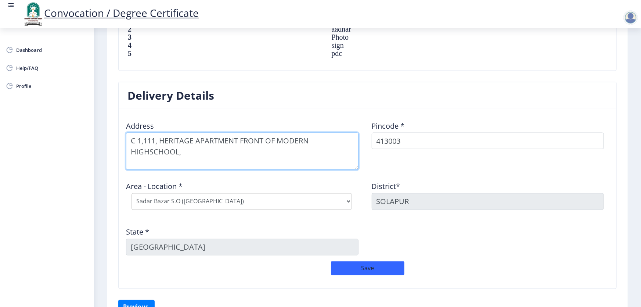
click at [240, 159] on textarea at bounding box center [242, 151] width 232 height 37
click at [144, 139] on textarea at bounding box center [242, 151] width 232 height 37
click at [206, 151] on textarea at bounding box center [242, 151] width 232 height 37
click at [238, 139] on textarea at bounding box center [242, 151] width 232 height 37
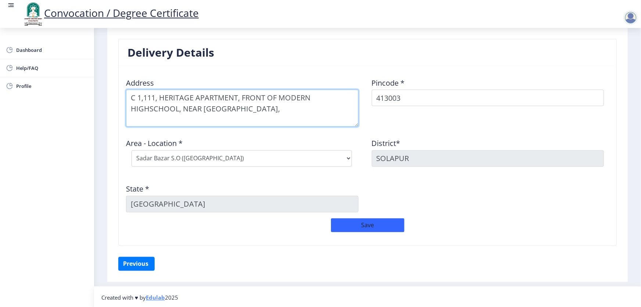
scroll to position [578, 0]
type textarea "C 1,111, HERITAGE APARTMENT, FRONT OF MODERN HIGHSCHOOL, NEAR [GEOGRAPHIC_DATA],"
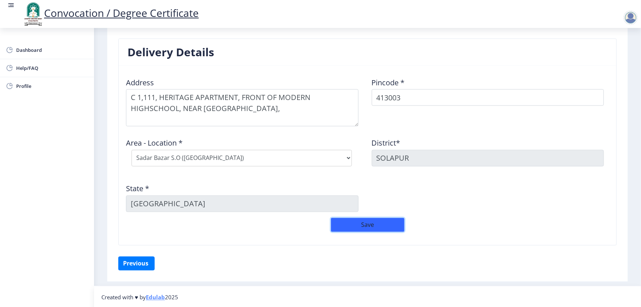
click at [346, 228] on button "Save" at bounding box center [367, 225] width 73 height 14
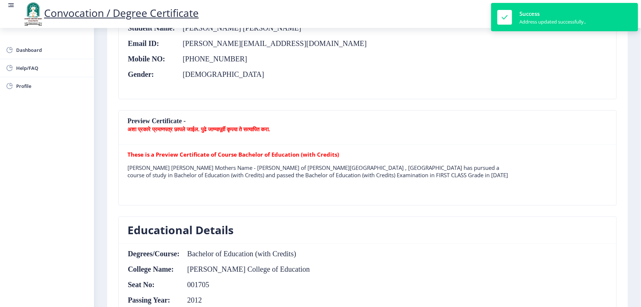
scroll to position [11, 0]
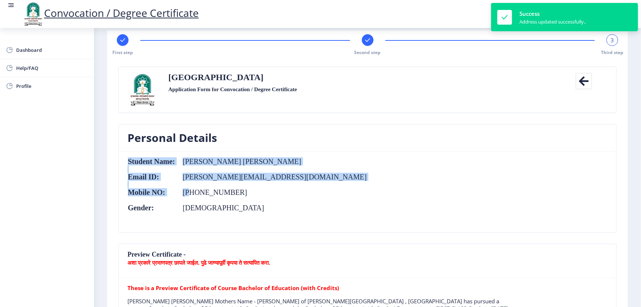
drag, startPoint x: 191, startPoint y: 192, endPoint x: 315, endPoint y: 192, distance: 123.4
click at [313, 192] on nb-card-body "Student Name: [PERSON_NAME] [PERSON_NAME] Email ID: [PERSON_NAME][EMAIL_ADDRESS…" at bounding box center [368, 191] width 498 height 81
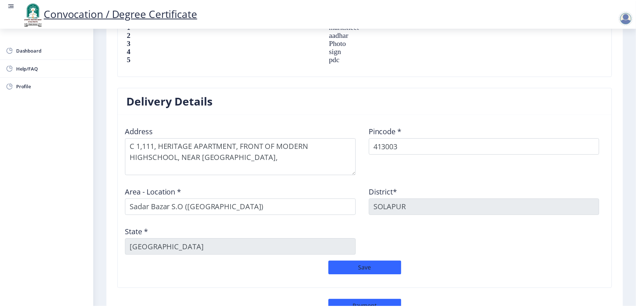
scroll to position [594, 0]
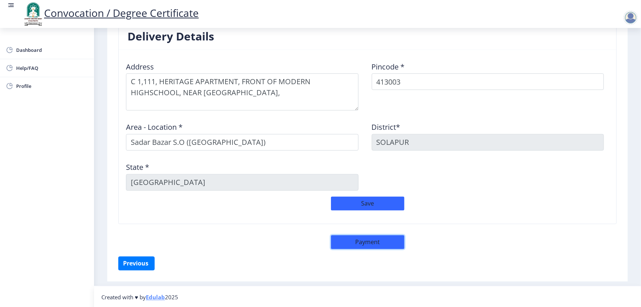
click at [362, 241] on button "Payment" at bounding box center [367, 242] width 73 height 14
select select "sealed"
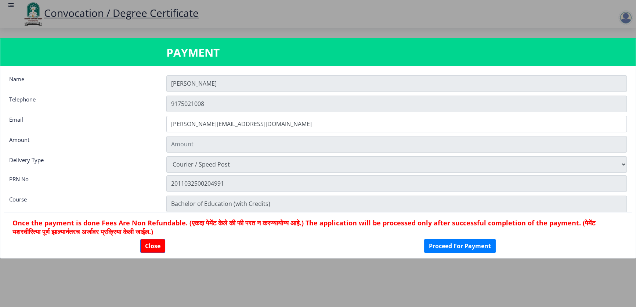
scroll to position [593, 0]
type input "2885"
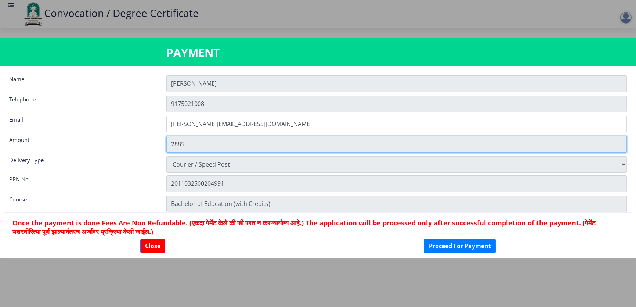
drag, startPoint x: 168, startPoint y: 147, endPoint x: 224, endPoint y: 147, distance: 55.8
click at [216, 147] on input "2885" at bounding box center [396, 144] width 460 height 17
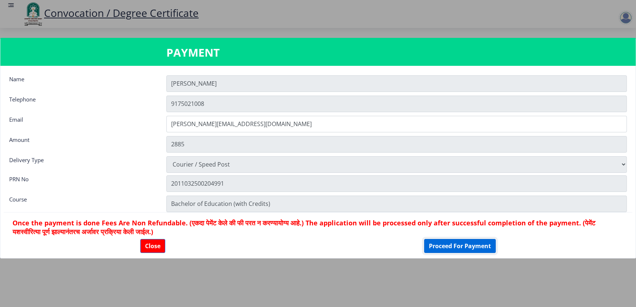
click at [469, 247] on button "Proceed For Payment" at bounding box center [460, 246] width 72 height 14
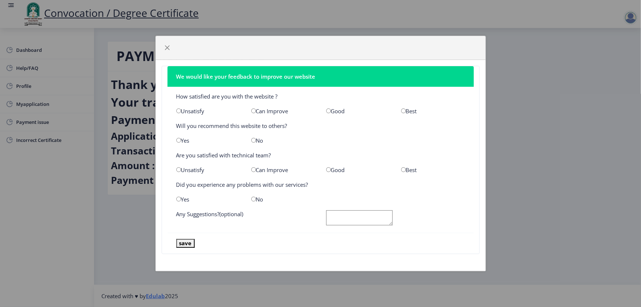
click at [190, 113] on div "Unsatisfy" at bounding box center [208, 110] width 75 height 7
click at [402, 110] on input "radio" at bounding box center [403, 110] width 5 height 5
radio input "true"
click at [180, 137] on div "Yes" at bounding box center [208, 140] width 75 height 7
click at [177, 140] on input "radio" at bounding box center [178, 140] width 5 height 5
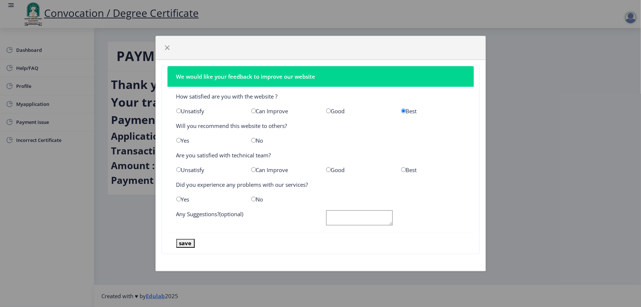
radio input "true"
drag, startPoint x: 403, startPoint y: 168, endPoint x: 348, endPoint y: 183, distance: 57.1
click at [403, 169] on input "radio" at bounding box center [403, 169] width 5 height 5
radio input "true"
click at [253, 198] on input "radio" at bounding box center [253, 198] width 5 height 5
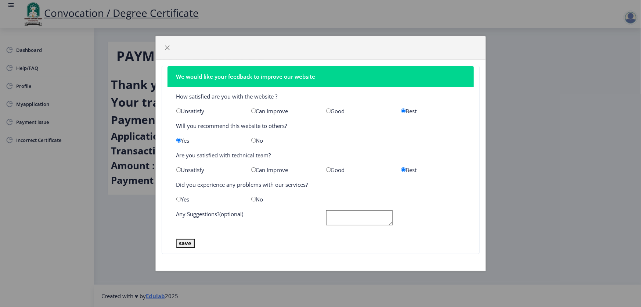
radio input "true"
click at [188, 244] on button "save" at bounding box center [185, 243] width 18 height 8
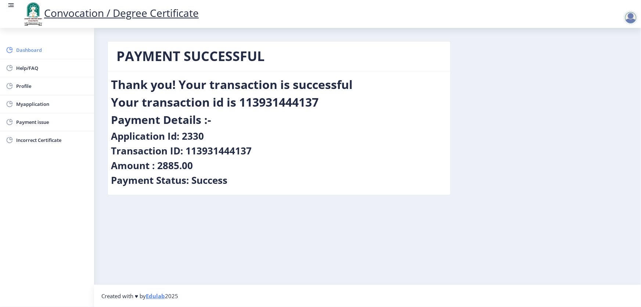
click at [35, 49] on span "Dashboard" at bounding box center [52, 50] width 72 height 9
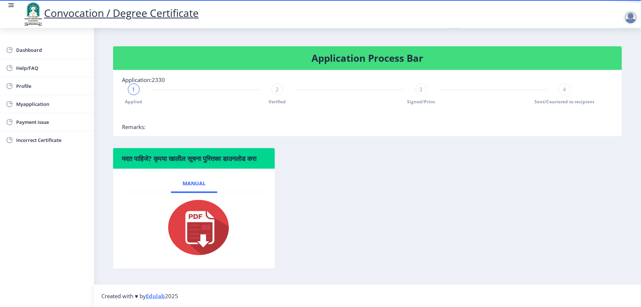
scroll to position [138, 0]
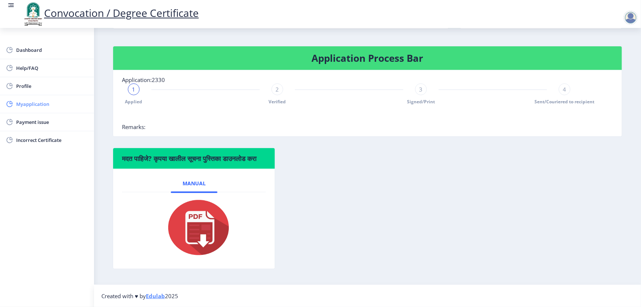
click at [43, 107] on span "Myapplication" at bounding box center [52, 104] width 72 height 9
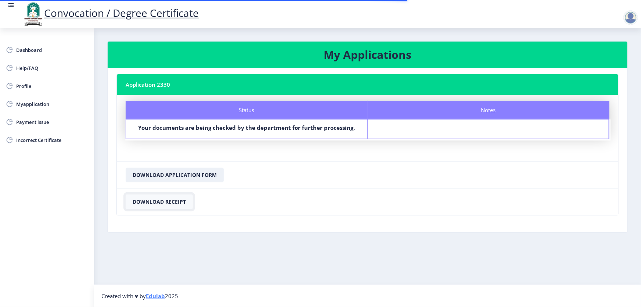
click at [174, 199] on button "Download Receipt" at bounding box center [159, 201] width 67 height 15
click at [185, 176] on button "Download Application Form" at bounding box center [175, 174] width 98 height 15
click at [631, 18] on div at bounding box center [630, 17] width 15 height 15
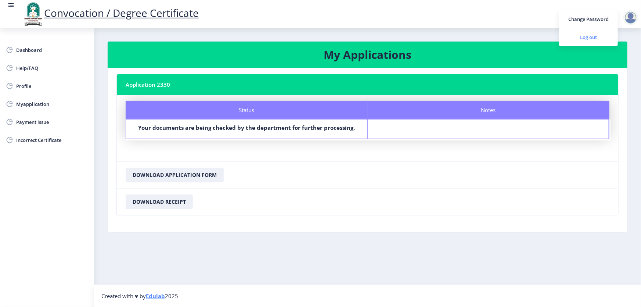
click at [581, 37] on span "Log out" at bounding box center [588, 37] width 47 height 9
